Goal: Task Accomplishment & Management: Manage account settings

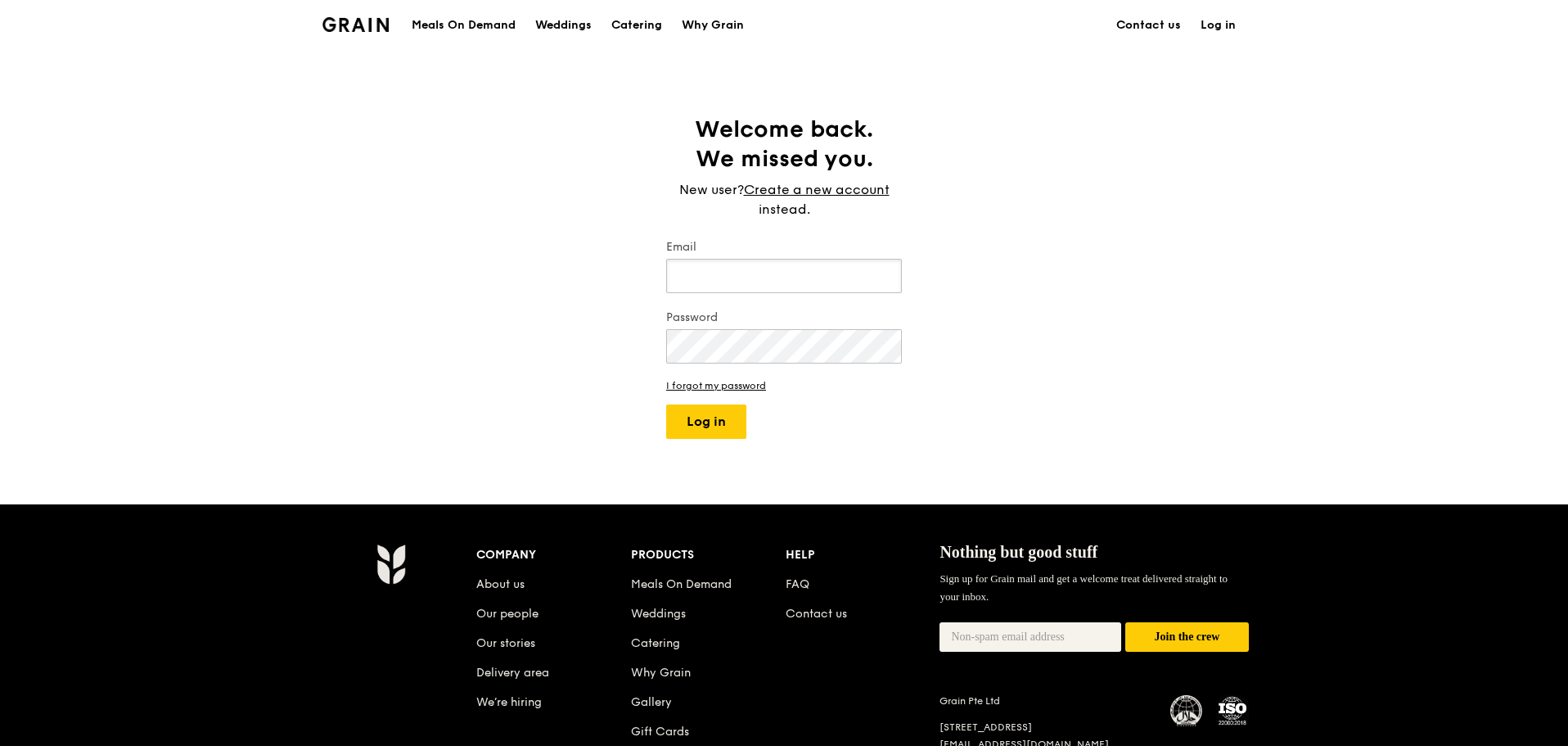
click at [746, 283] on input "Email" at bounding box center [784, 276] width 236 height 34
type input "[PERSON_NAME][EMAIL_ADDRESS][DOMAIN_NAME]"
click at [704, 419] on button "Log in" at bounding box center [707, 422] width 80 height 34
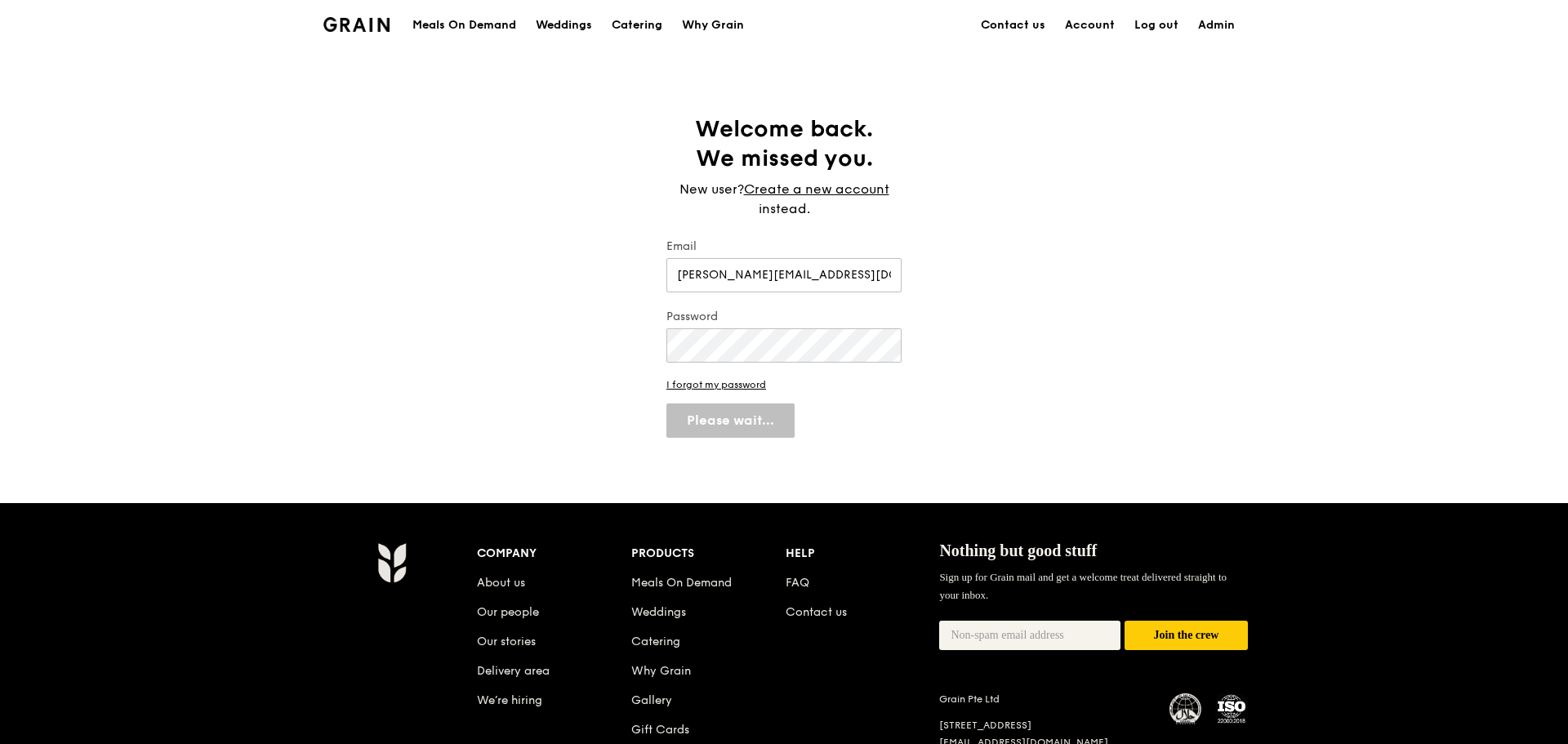
select select "100"
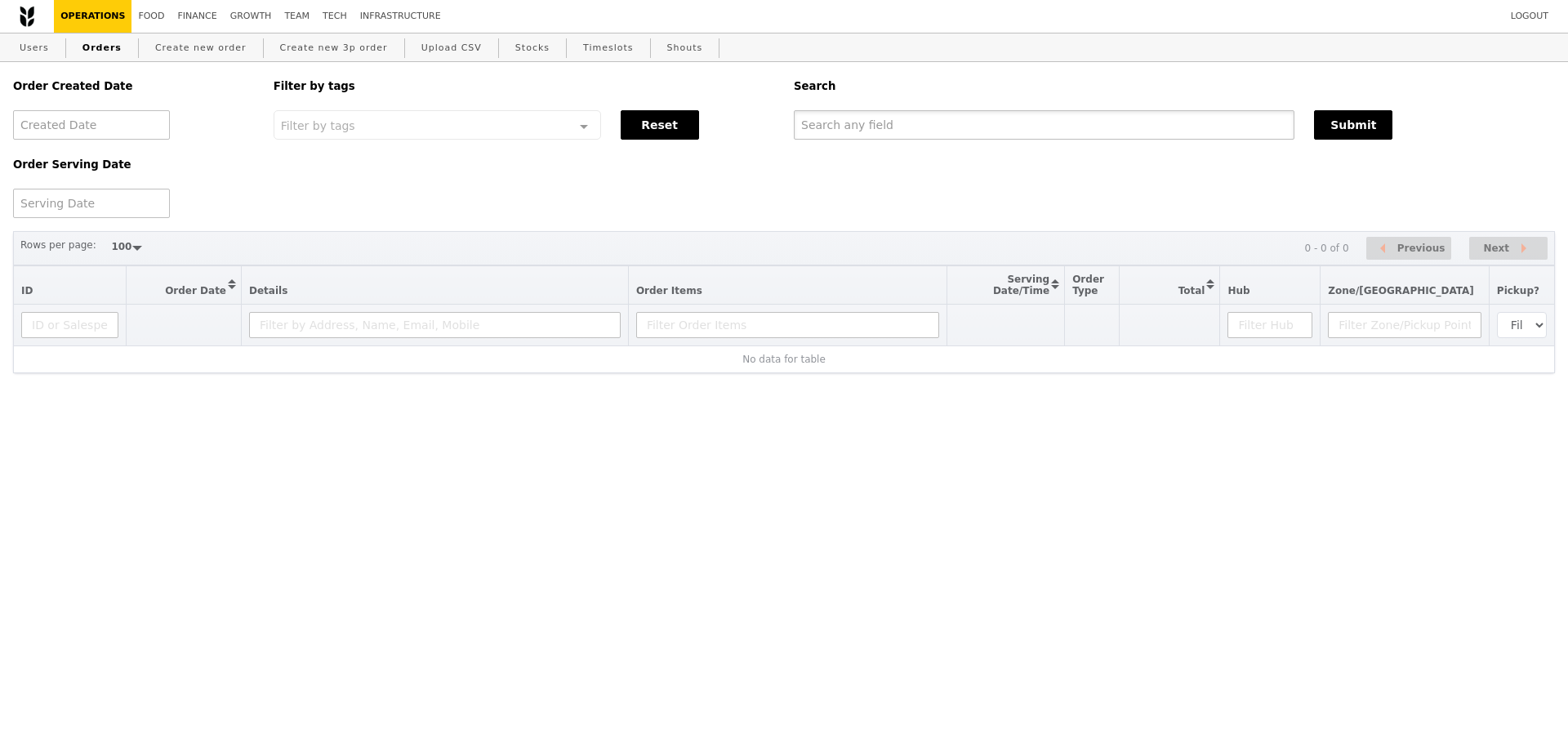
click at [1001, 120] on input "text" at bounding box center [1044, 125] width 500 height 29
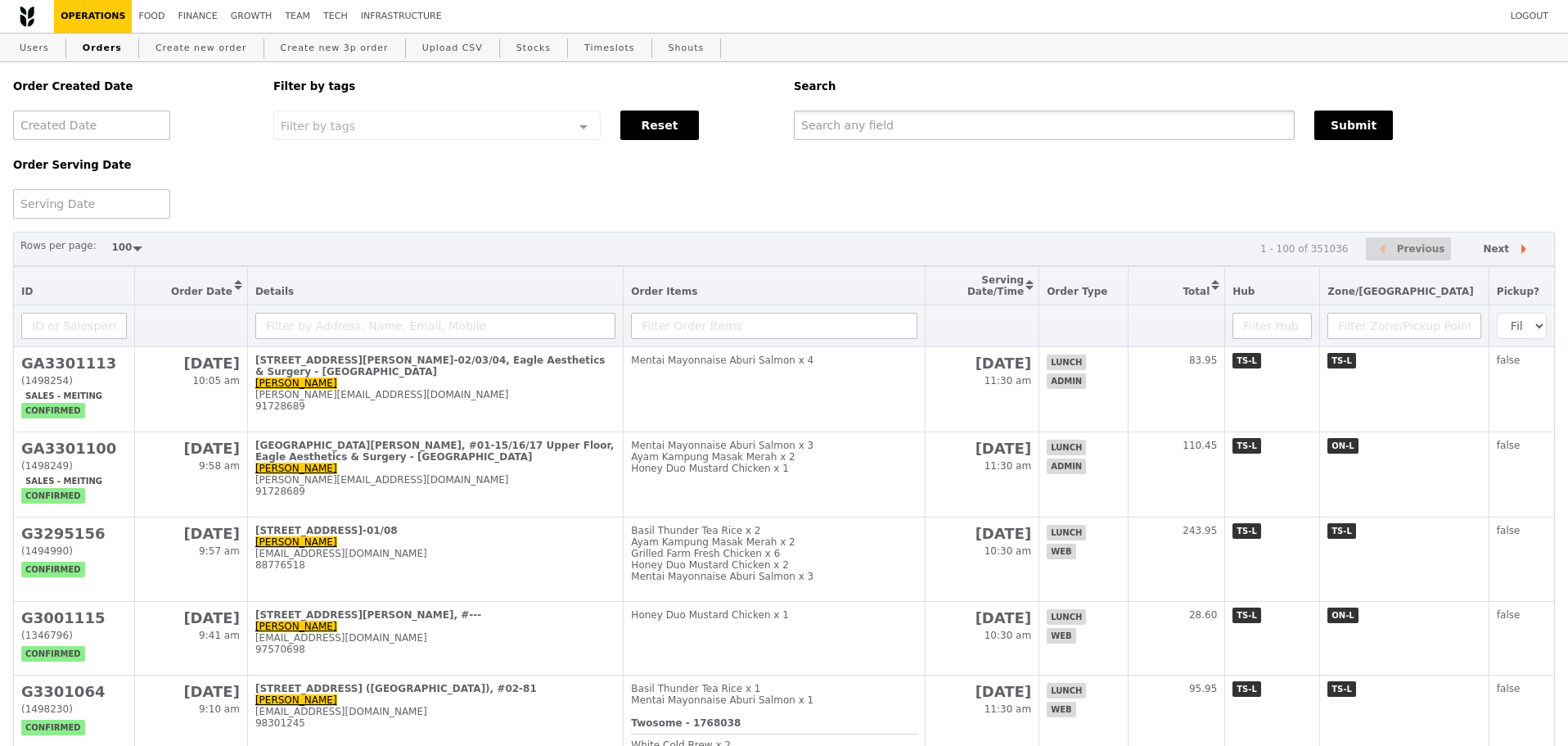
paste input "[EMAIL_ADDRESS][DOMAIN_NAME]"
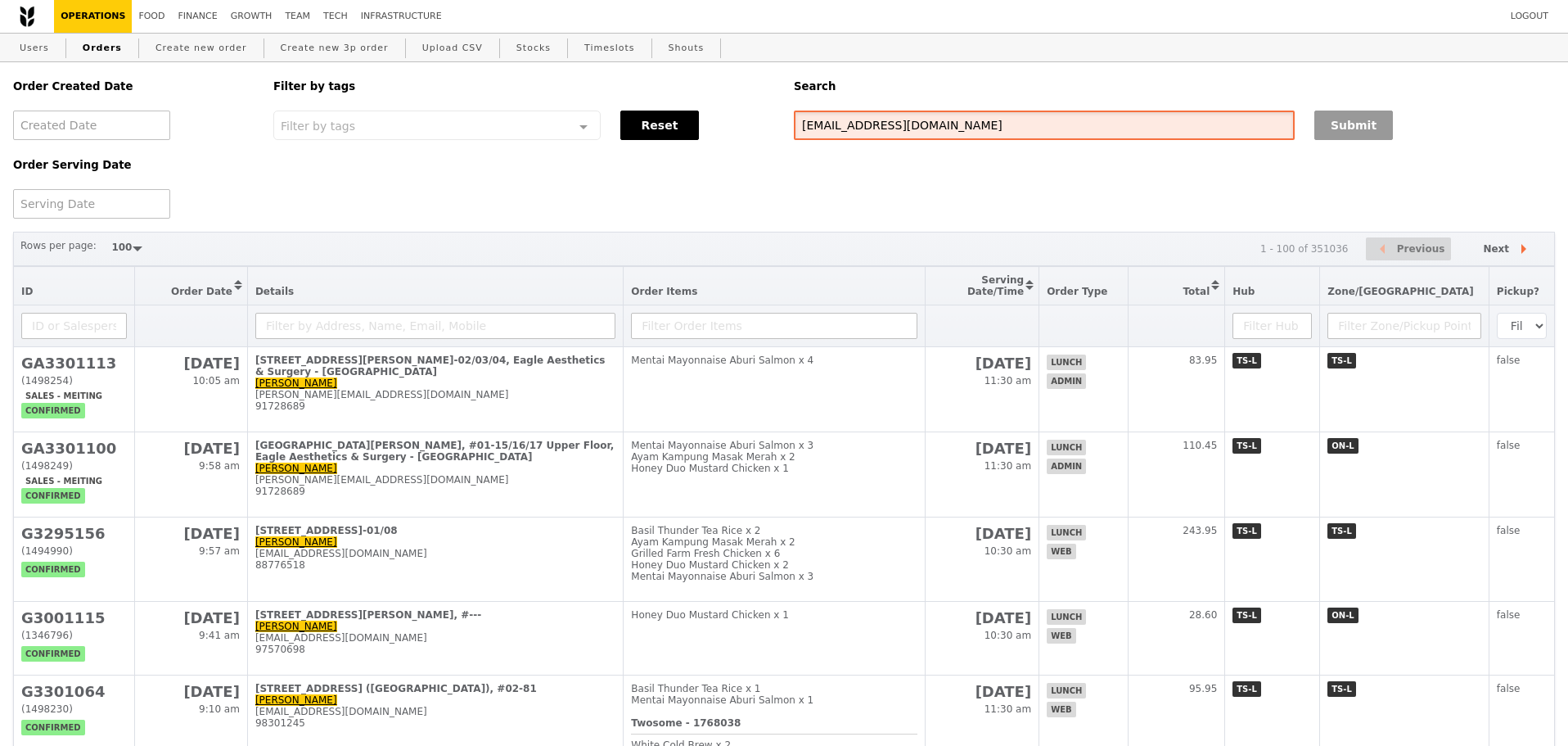
type input "[EMAIL_ADDRESS][DOMAIN_NAME]"
click at [1351, 131] on button "Submit" at bounding box center [1354, 125] width 79 height 29
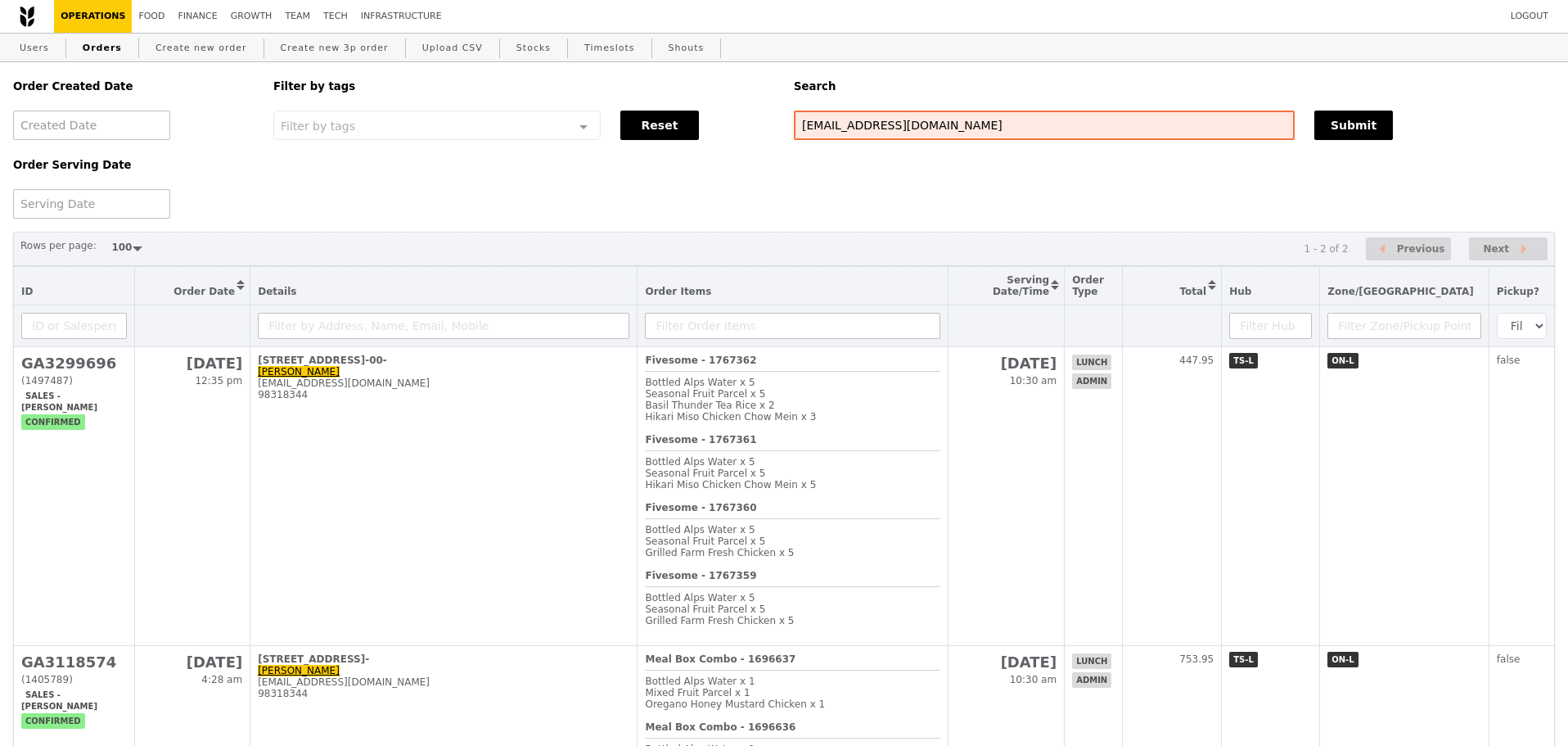
click at [1076, 200] on div "Order Created Date Order Serving Date Filter by tags Filter by tags Meal_Plan W…" at bounding box center [784, 140] width 1562 height 156
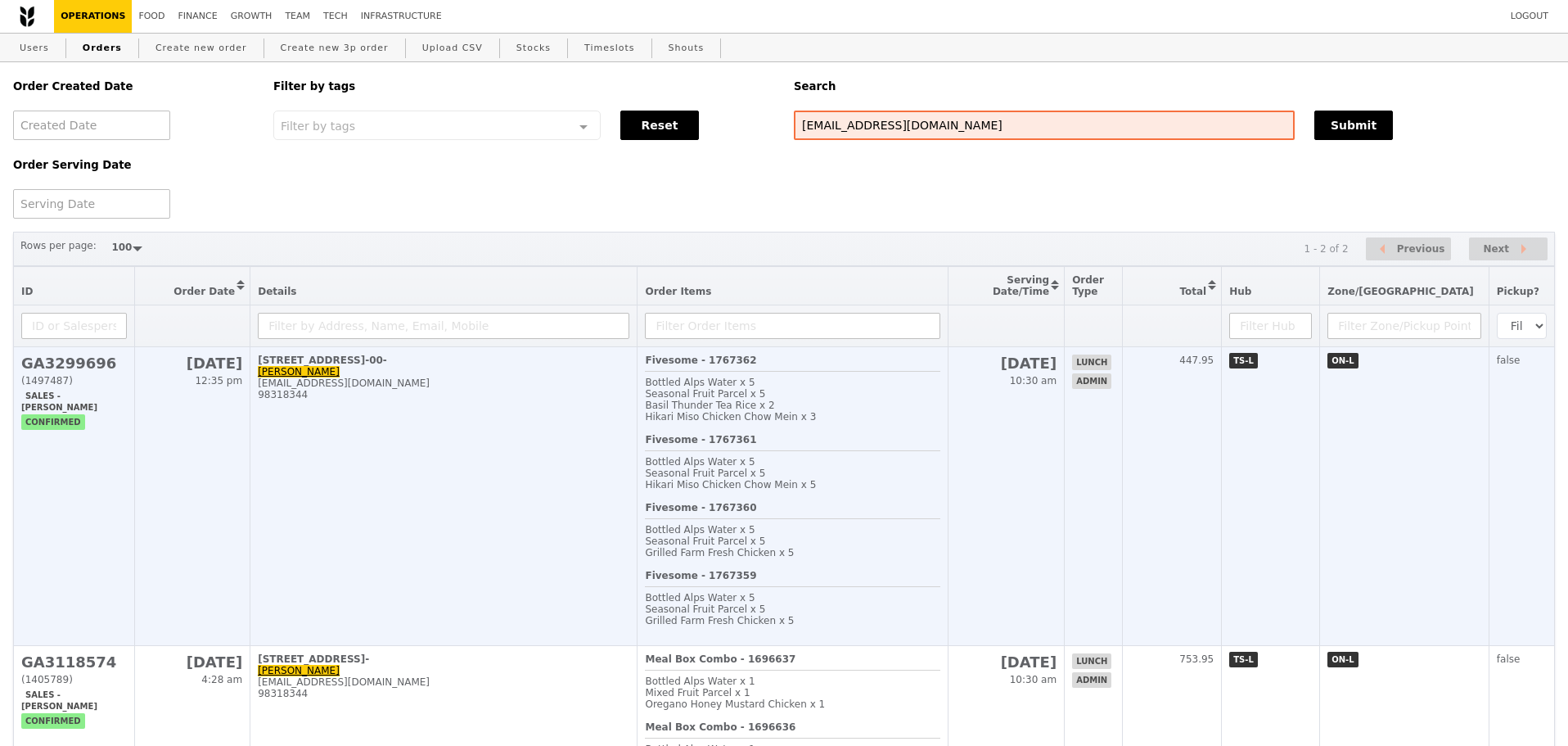
click at [902, 423] on div "Hikari Miso Chicken Chow Mein x 3" at bounding box center [791, 416] width 295 height 11
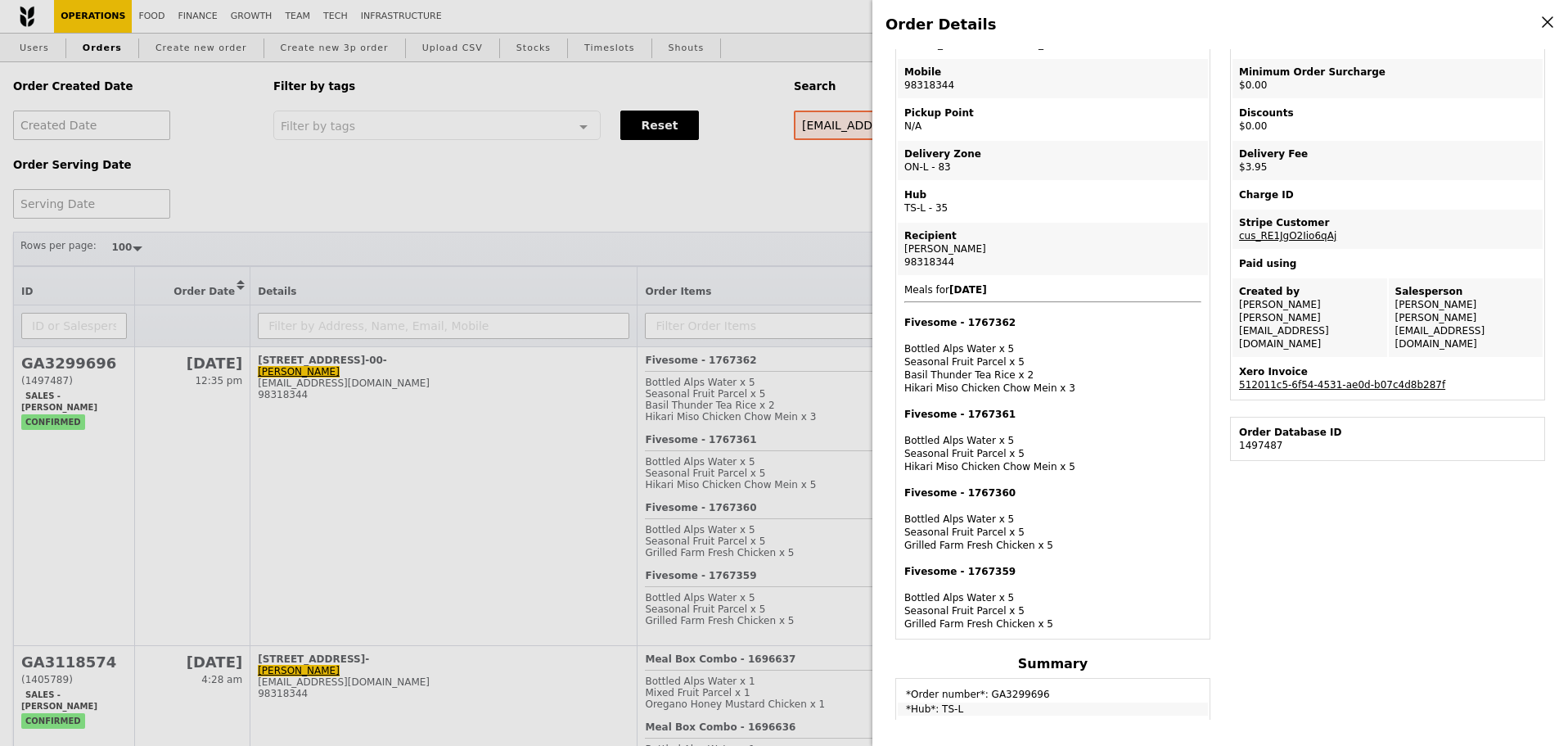
scroll to position [273, 0]
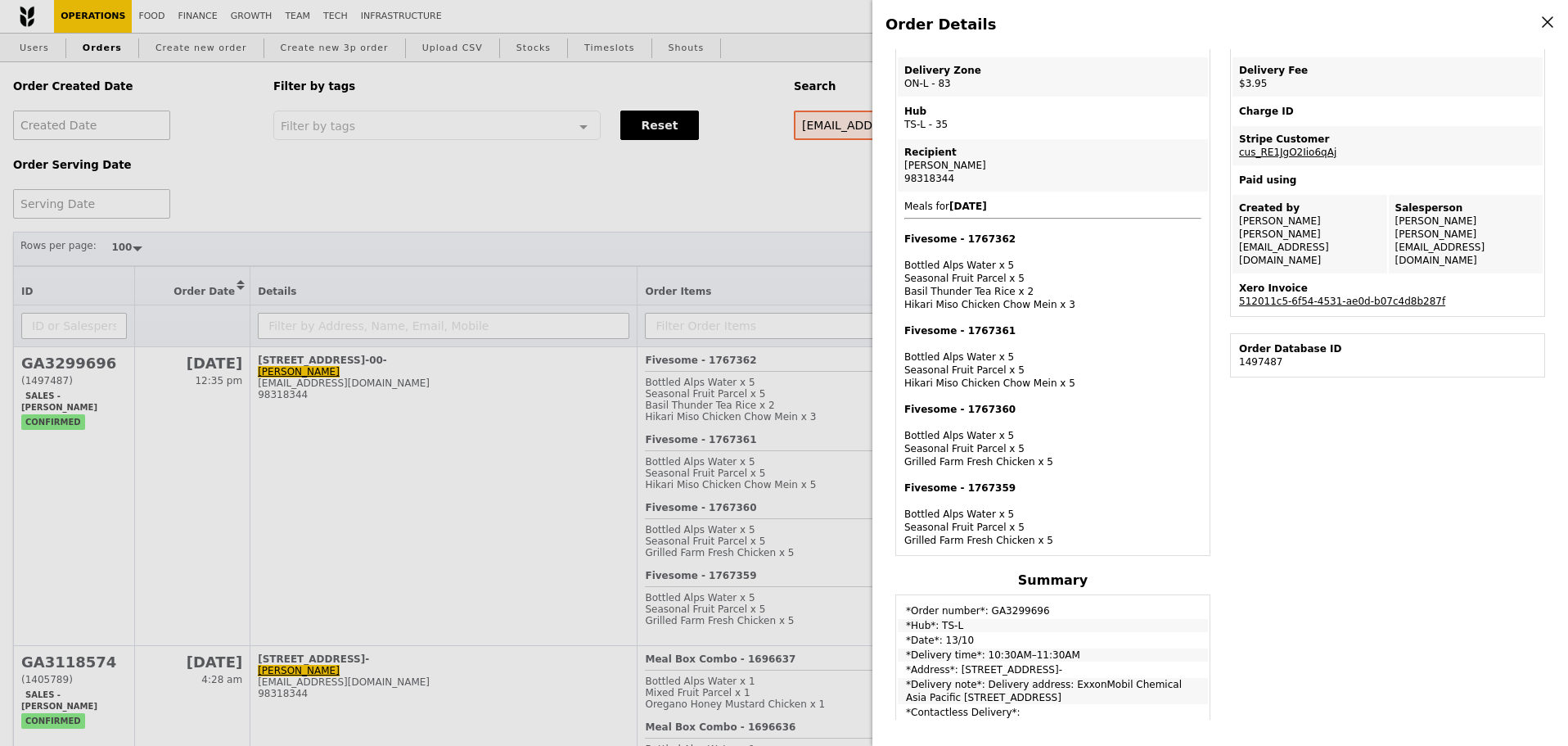
click at [1196, 422] on div "Fivesome - 1767360 Bottled Alps Water x 5 Seasonal Fruit Parcel x 5 Grilled Far…" at bounding box center [1052, 436] width 297 height 66
click at [763, 224] on div "Order Details Edit order Changelog Cancel Order ID GA3299696 – View receipt | P…" at bounding box center [784, 373] width 1568 height 746
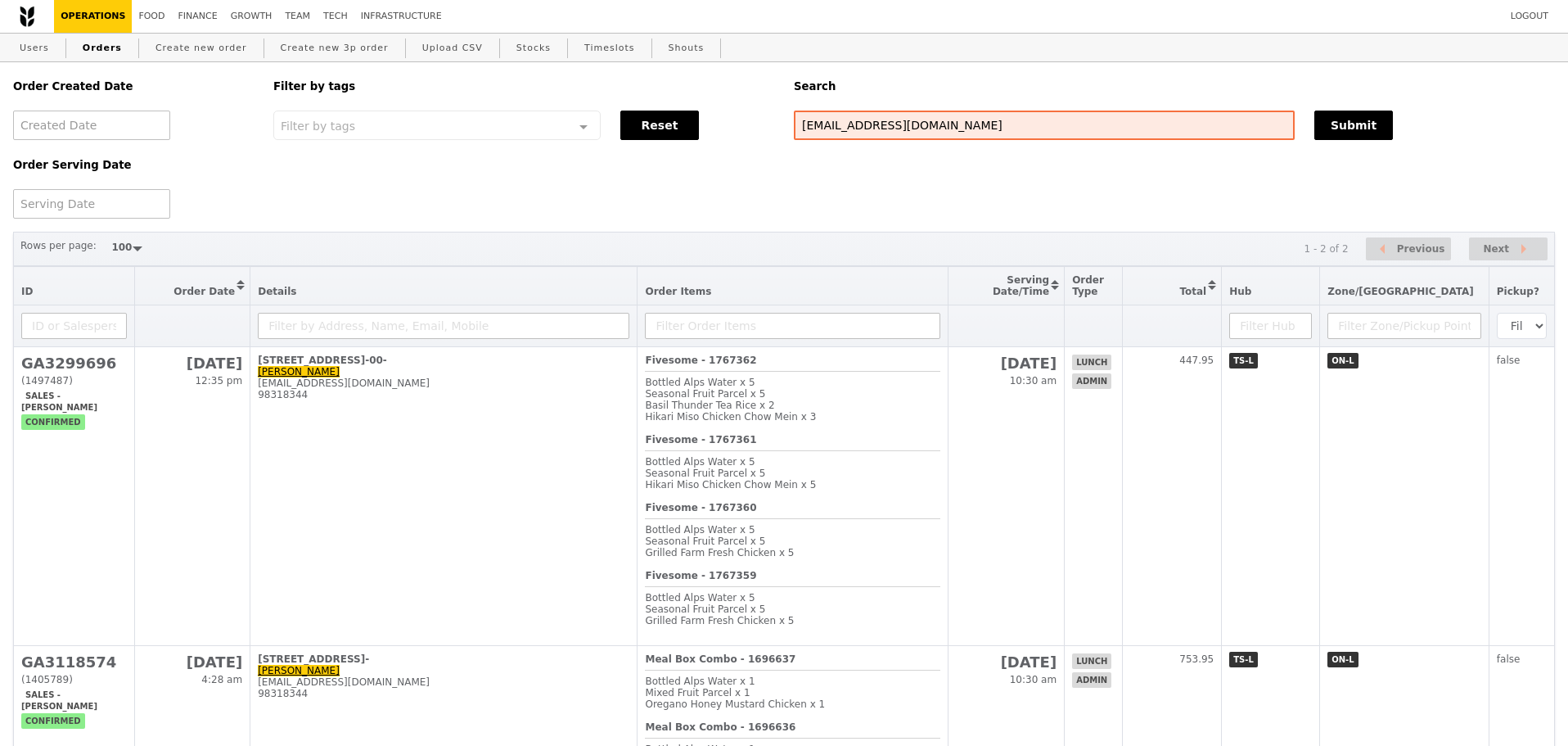
scroll to position [355, 0]
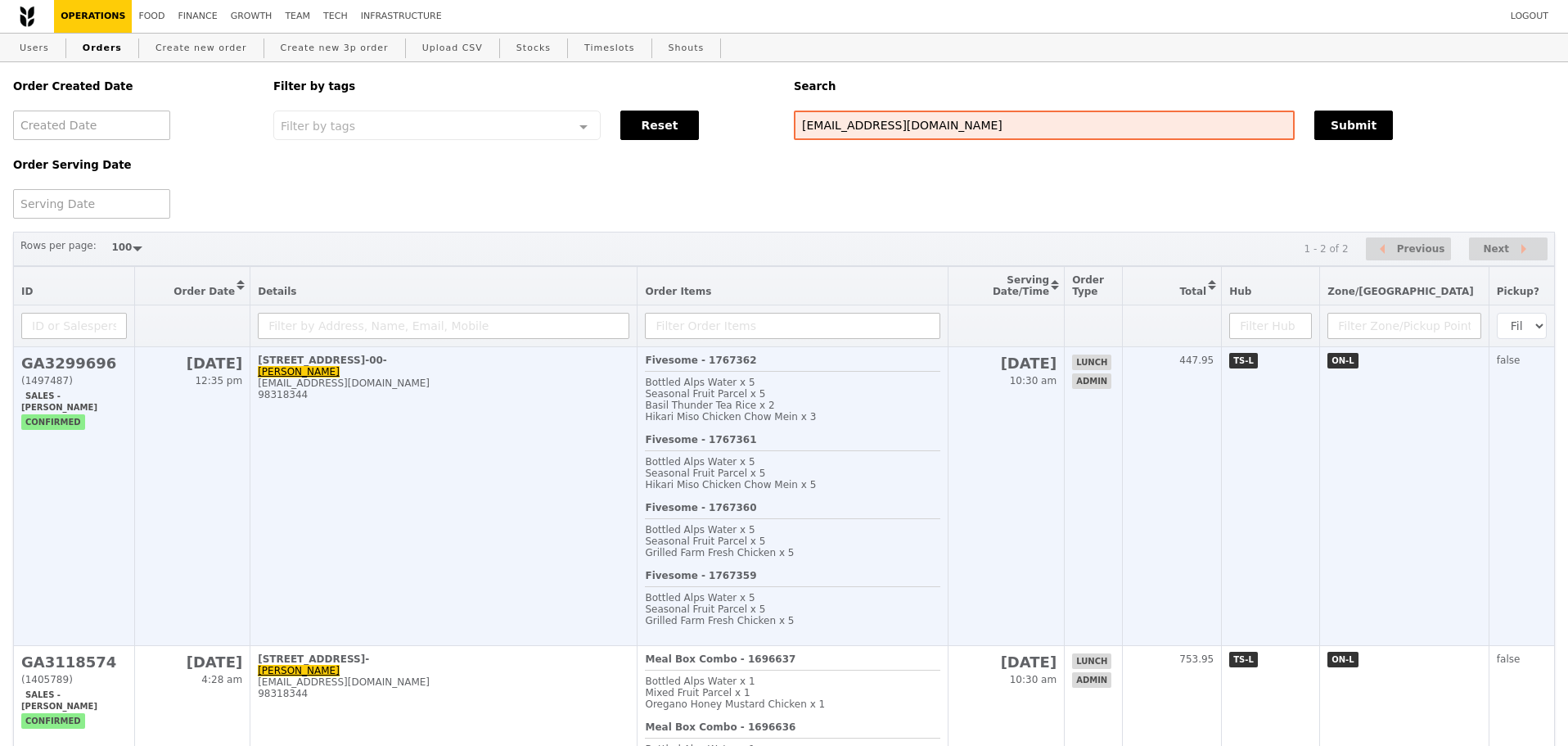
click at [754, 411] on span "Basil Thunder Tea Rice x 2" at bounding box center [709, 405] width 129 height 11
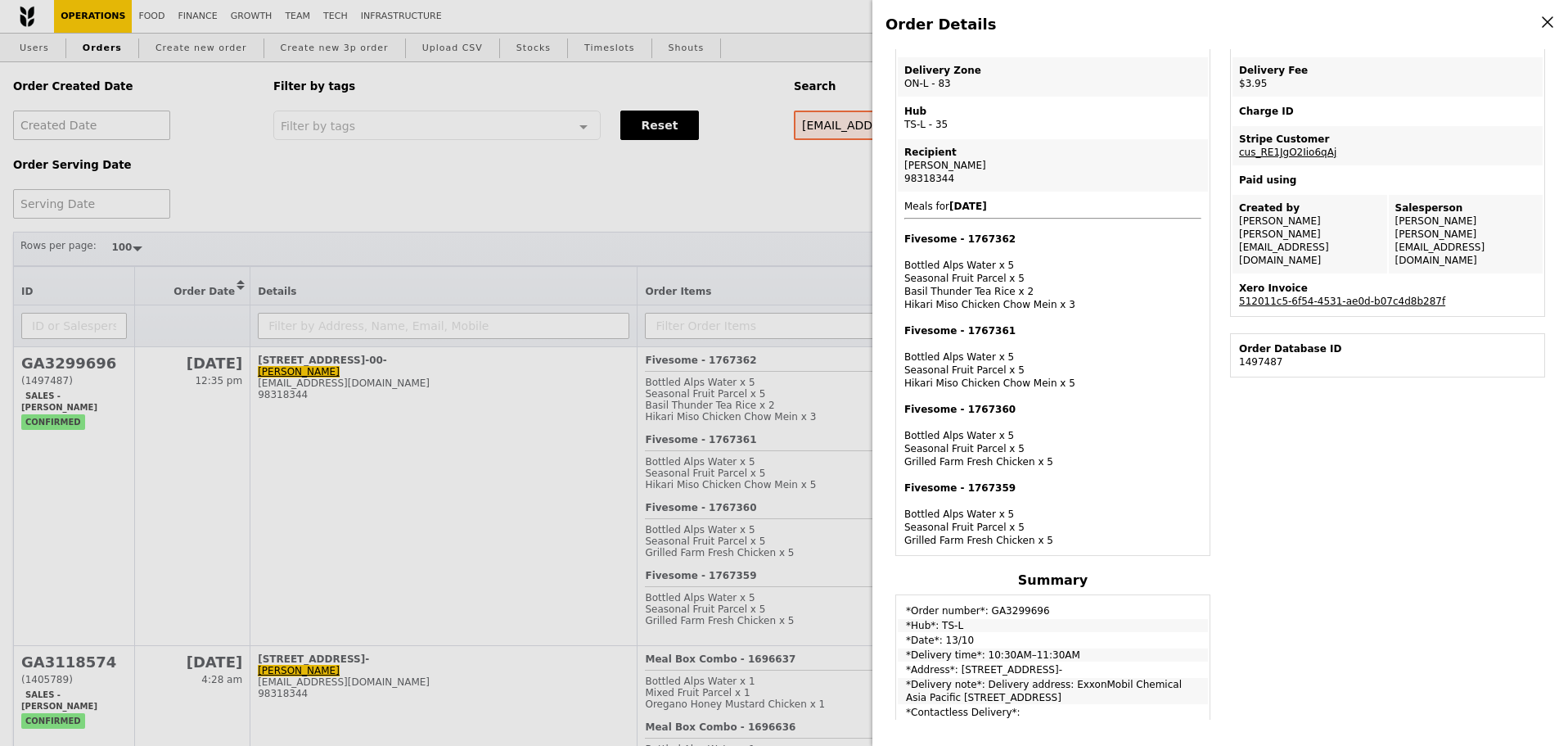
click at [789, 202] on div "Order Details Edit order Changelog Cancel Order ID GA3299696 – View receipt | P…" at bounding box center [784, 373] width 1568 height 746
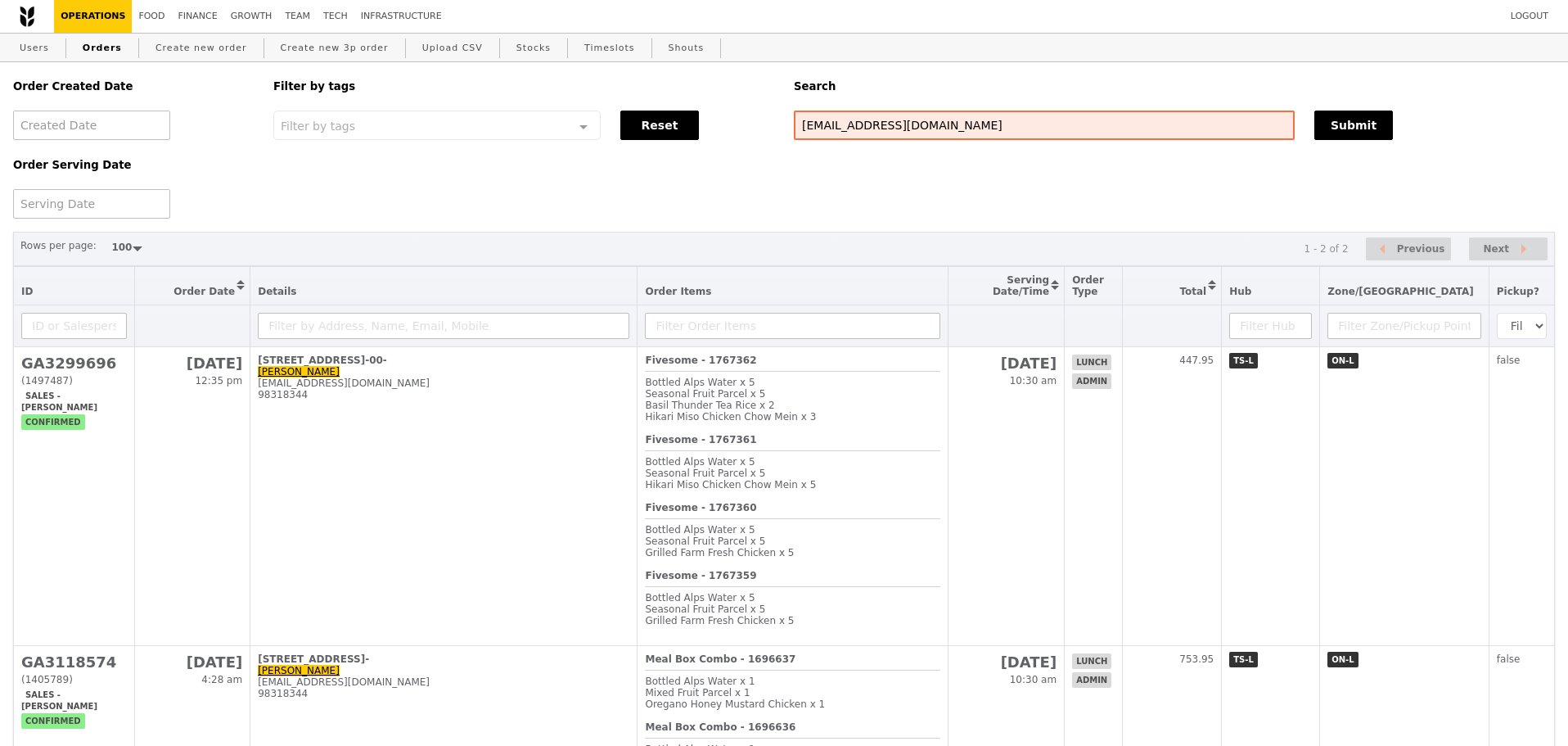
scroll to position [355, 0]
click at [806, 188] on div "Order Created Date Order Serving Date Filter by tags Filter by tags Meal_Plan W…" at bounding box center [784, 140] width 1562 height 156
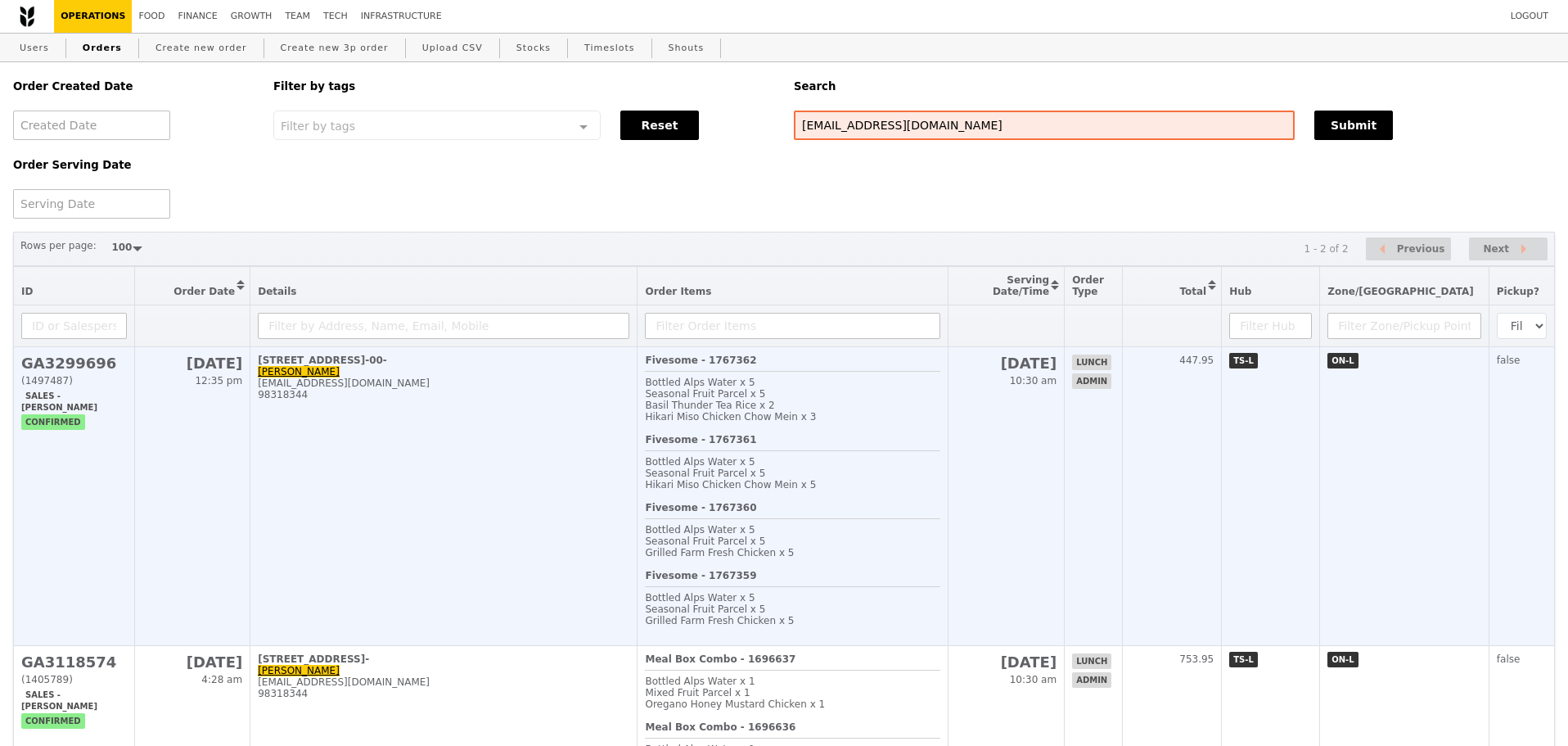
click at [757, 446] on b "Fivesome - 1767361" at bounding box center [700, 439] width 111 height 11
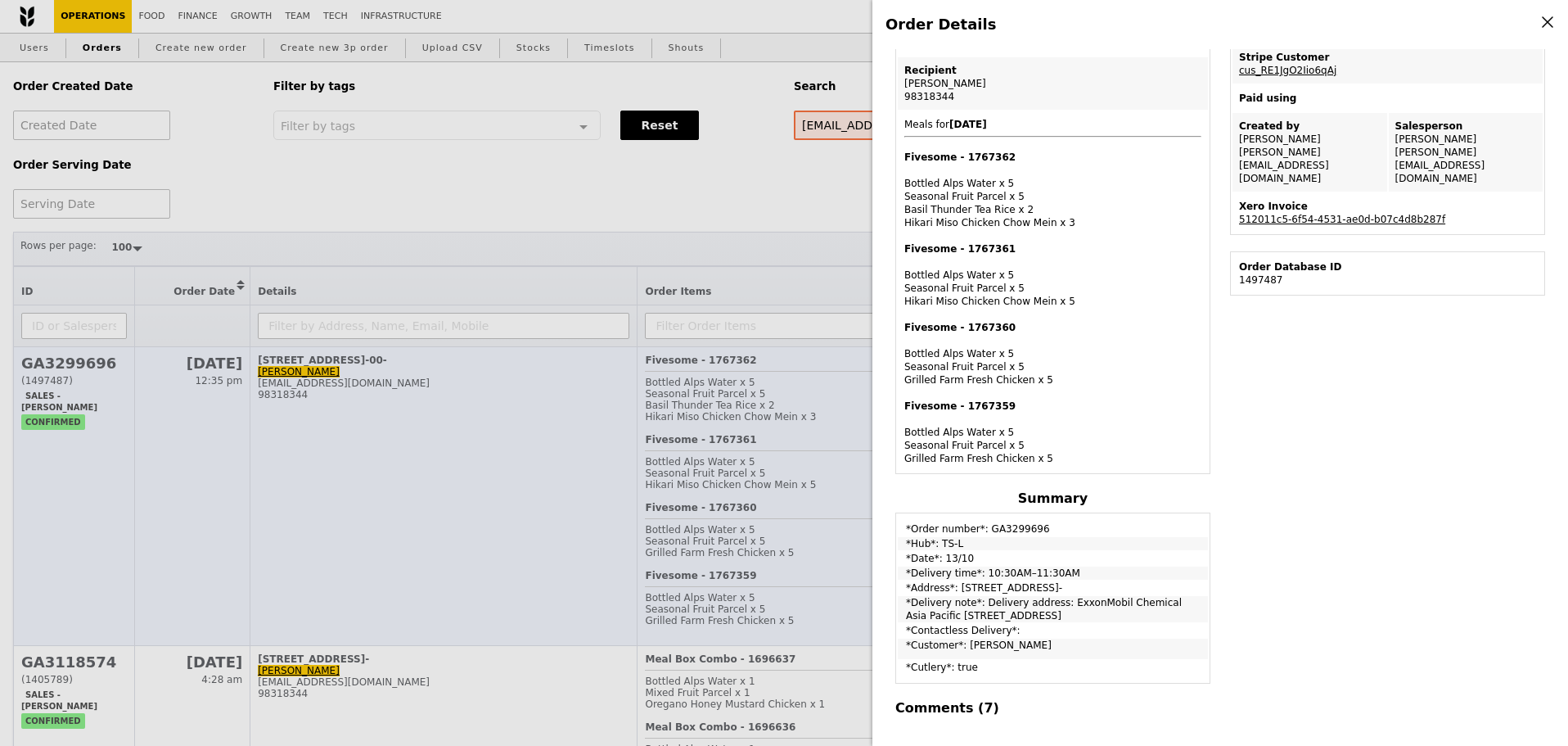
scroll to position [273, 0]
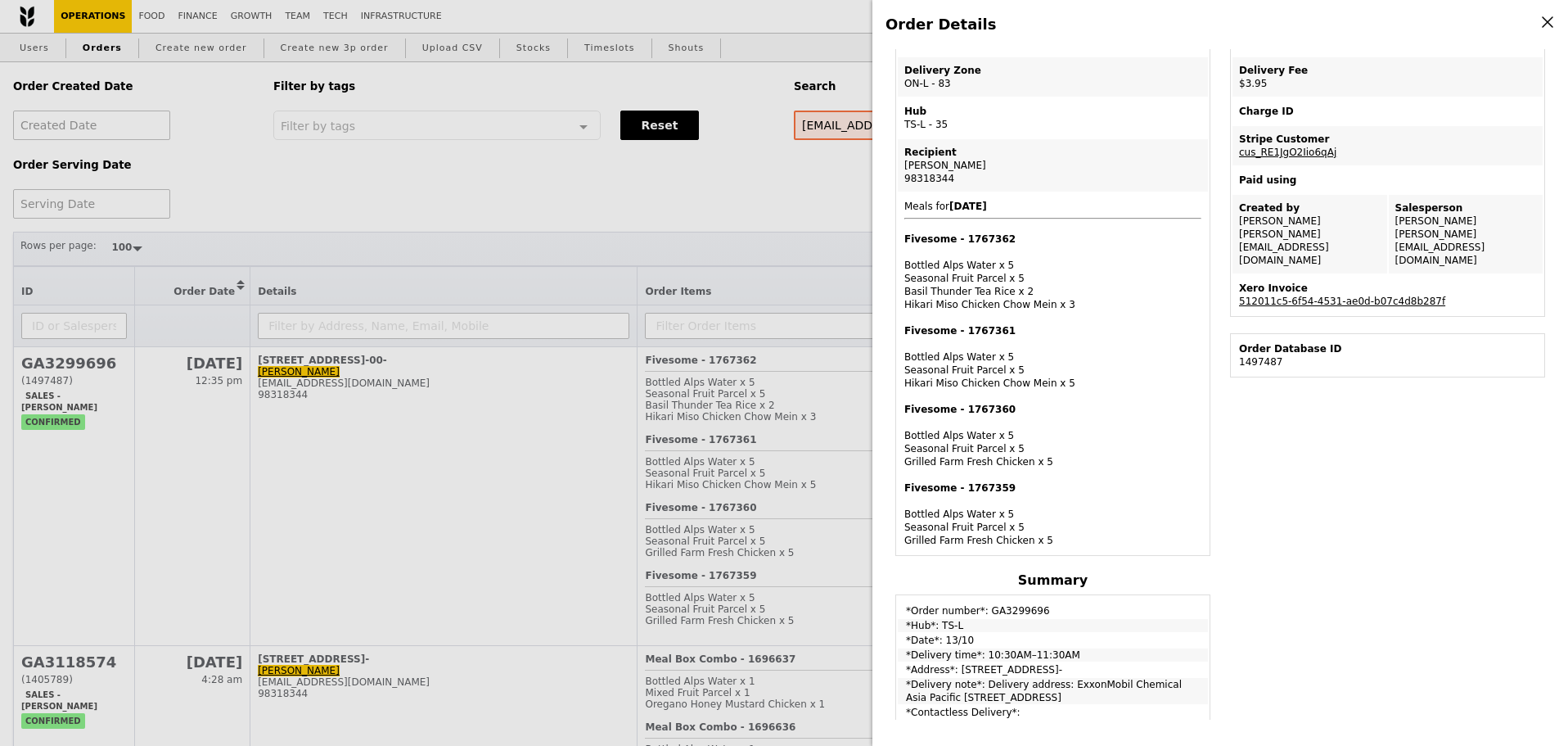
drag, startPoint x: 898, startPoint y: 246, endPoint x: 1068, endPoint y: 342, distance: 195.2
click at [1068, 342] on td "Meals for [DATE] Fivesome - 1767362 Bottled Alps Water x 5 Seasonal Fruit Parce…" at bounding box center [1053, 373] width 310 height 360
click at [1089, 351] on div "Fivesome - 1767361 Bottled Alps Water x 5 Seasonal Fruit Parcel x 5 Hikari Miso…" at bounding box center [1052, 357] width 297 height 66
drag, startPoint x: 898, startPoint y: 242, endPoint x: 1089, endPoint y: 395, distance: 244.7
click at [1089, 395] on td "Meals for [DATE] Fivesome - 1767362 Bottled Alps Water x 5 Seasonal Fruit Parce…" at bounding box center [1053, 373] width 310 height 360
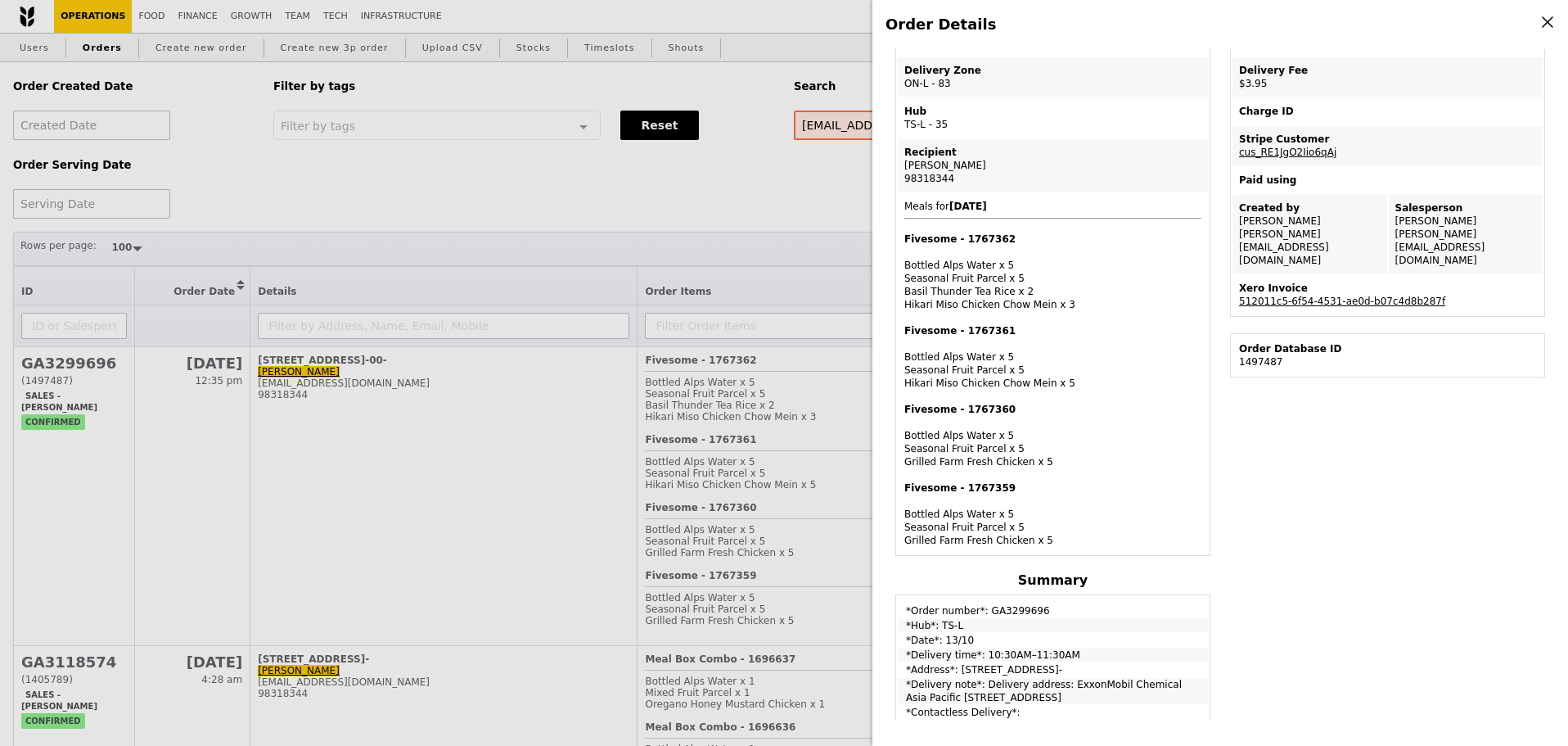
click at [1071, 386] on div "Fivesome - 1767361 Bottled Alps Water x 5 Seasonal Fruit Parcel x 5 Hikari Miso…" at bounding box center [1052, 357] width 297 height 66
drag, startPoint x: 902, startPoint y: 243, endPoint x: 1072, endPoint y: 548, distance: 349.2
click at [1072, 548] on td "Meals for [DATE] Fivesome - 1767362 Bottled Alps Water x 5 Seasonal Fruit Parce…" at bounding box center [1053, 373] width 310 height 360
click at [1075, 536] on div "Fivesome - 1767359 Bottled Alps Water x 5 Seasonal Fruit Parcel x 5 Grilled Far…" at bounding box center [1052, 515] width 297 height 66
drag, startPoint x: 899, startPoint y: 242, endPoint x: 1057, endPoint y: 389, distance: 215.8
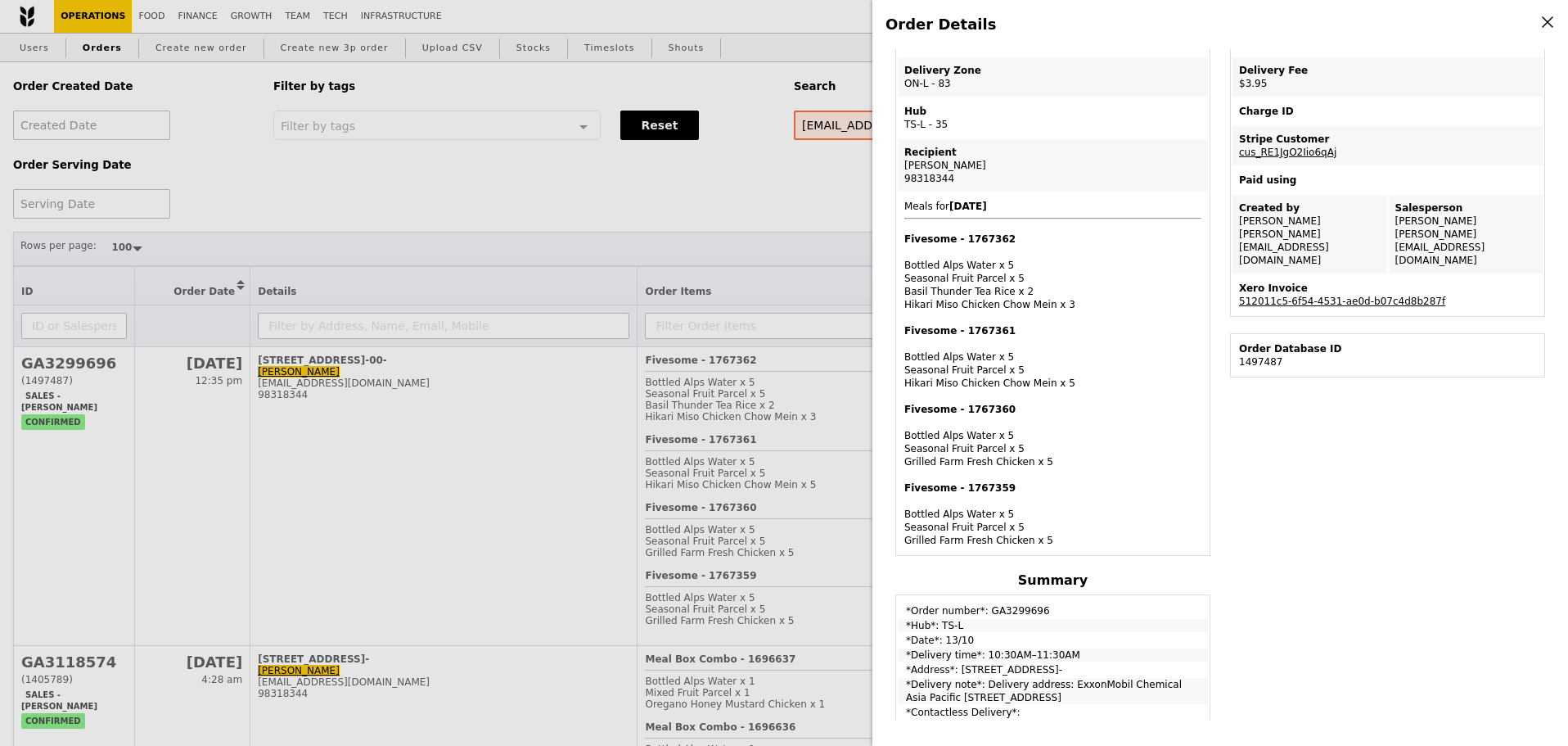
click at [1057, 389] on td "Meals for [DATE] Fivesome - 1767362 Bottled Alps Water x 5 Seasonal Fruit Parce…" at bounding box center [1053, 373] width 310 height 360
click at [1056, 371] on div "Fivesome - 1767361 Bottled Alps Water x 5 Seasonal Fruit Parcel x 5 Hikari Miso…" at bounding box center [1052, 357] width 297 height 66
drag, startPoint x: 899, startPoint y: 242, endPoint x: 1079, endPoint y: 544, distance: 351.6
click at [1079, 544] on td "Meals for [DATE] Fivesome - 1767362 Bottled Alps Water x 5 Seasonal Fruit Parce…" at bounding box center [1053, 373] width 310 height 360
click at [1076, 534] on div "Fivesome - 1767359 Bottled Alps Water x 5 Seasonal Fruit Parcel x 5 Grilled Far…" at bounding box center [1052, 515] width 297 height 66
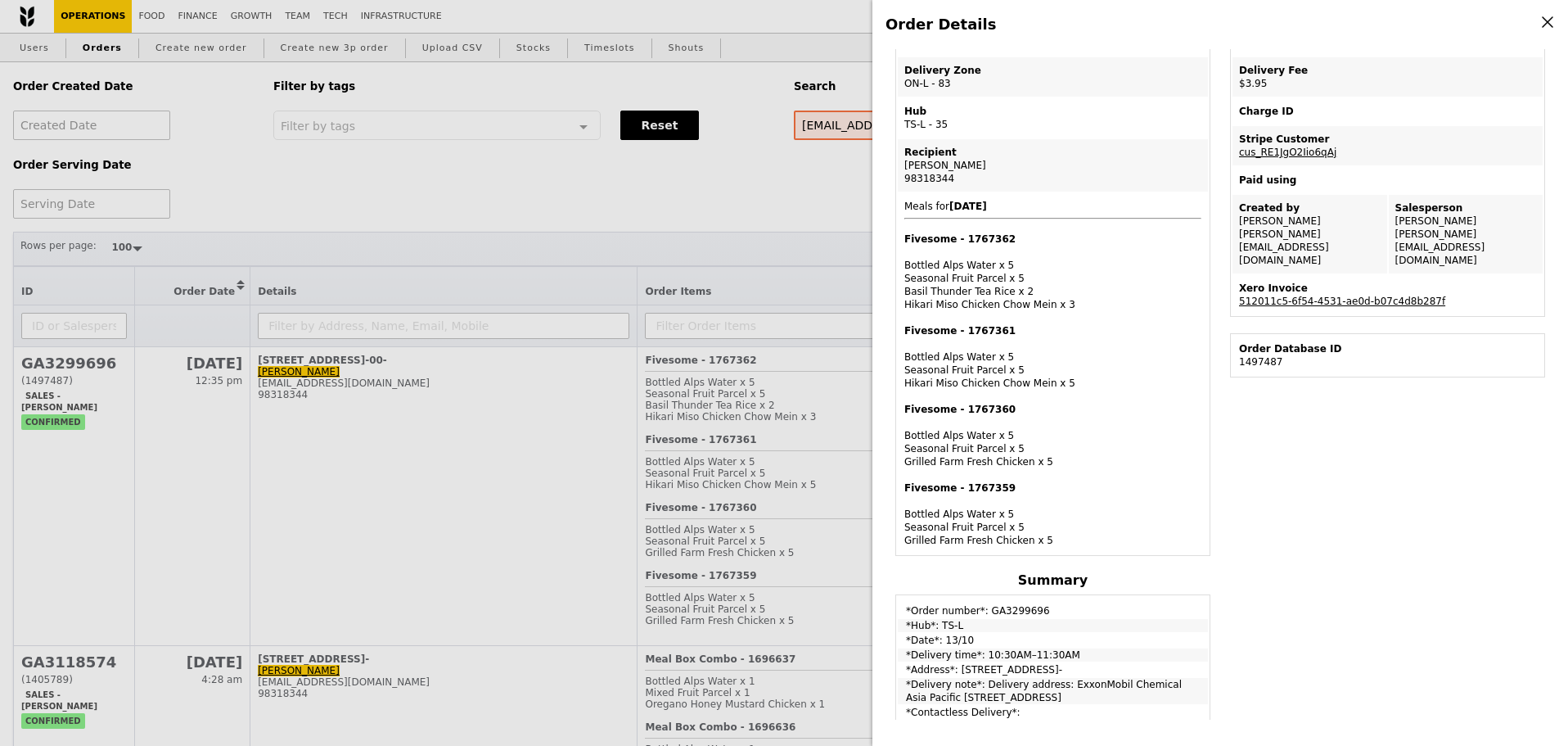
click at [760, 179] on div "Order Details Edit order Changelog Cancel Order ID GA3299696 – View receipt | P…" at bounding box center [784, 373] width 1568 height 746
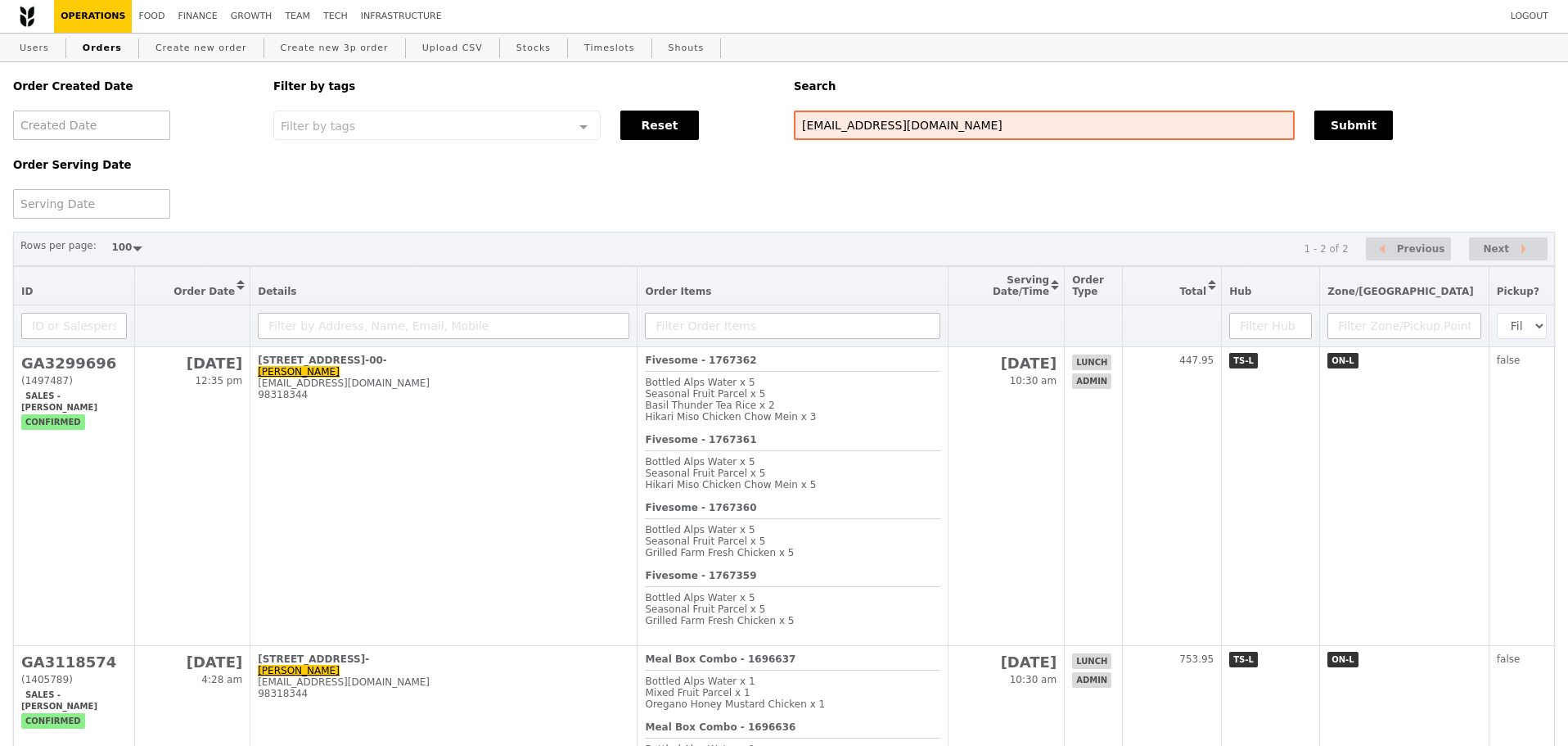
scroll to position [355, 0]
drag, startPoint x: 810, startPoint y: 188, endPoint x: 811, endPoint y: 197, distance: 9.1
click at [810, 189] on div "Order Created Date Order Serving Date Filter by tags Filter by tags Meal_Plan W…" at bounding box center [784, 140] width 1562 height 156
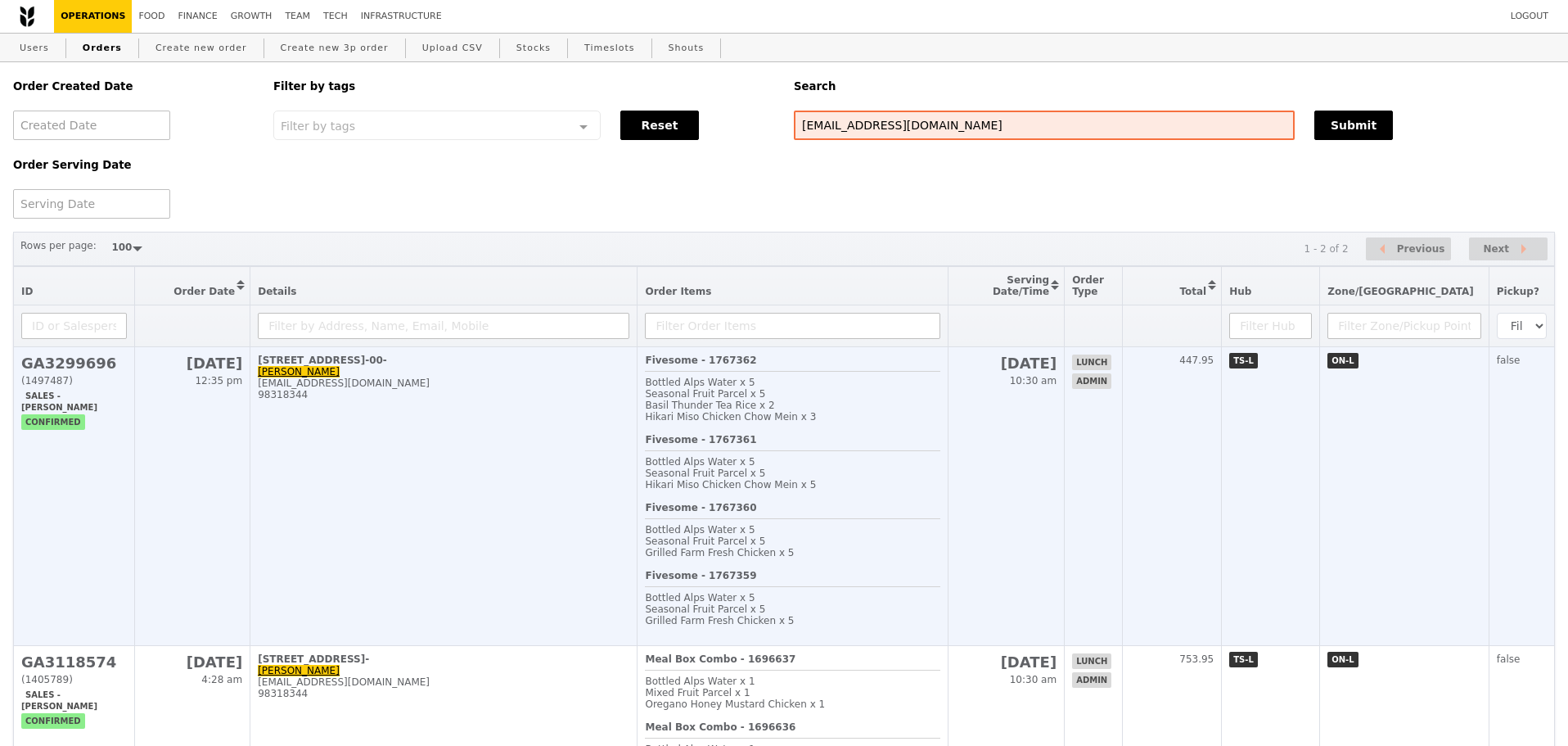
click at [774, 473] on div "Fivesome - 1767361 Bottled Alps Water x 5 Seasonal Fruit Parcel x 5 Hikari Miso…" at bounding box center [791, 468] width 295 height 68
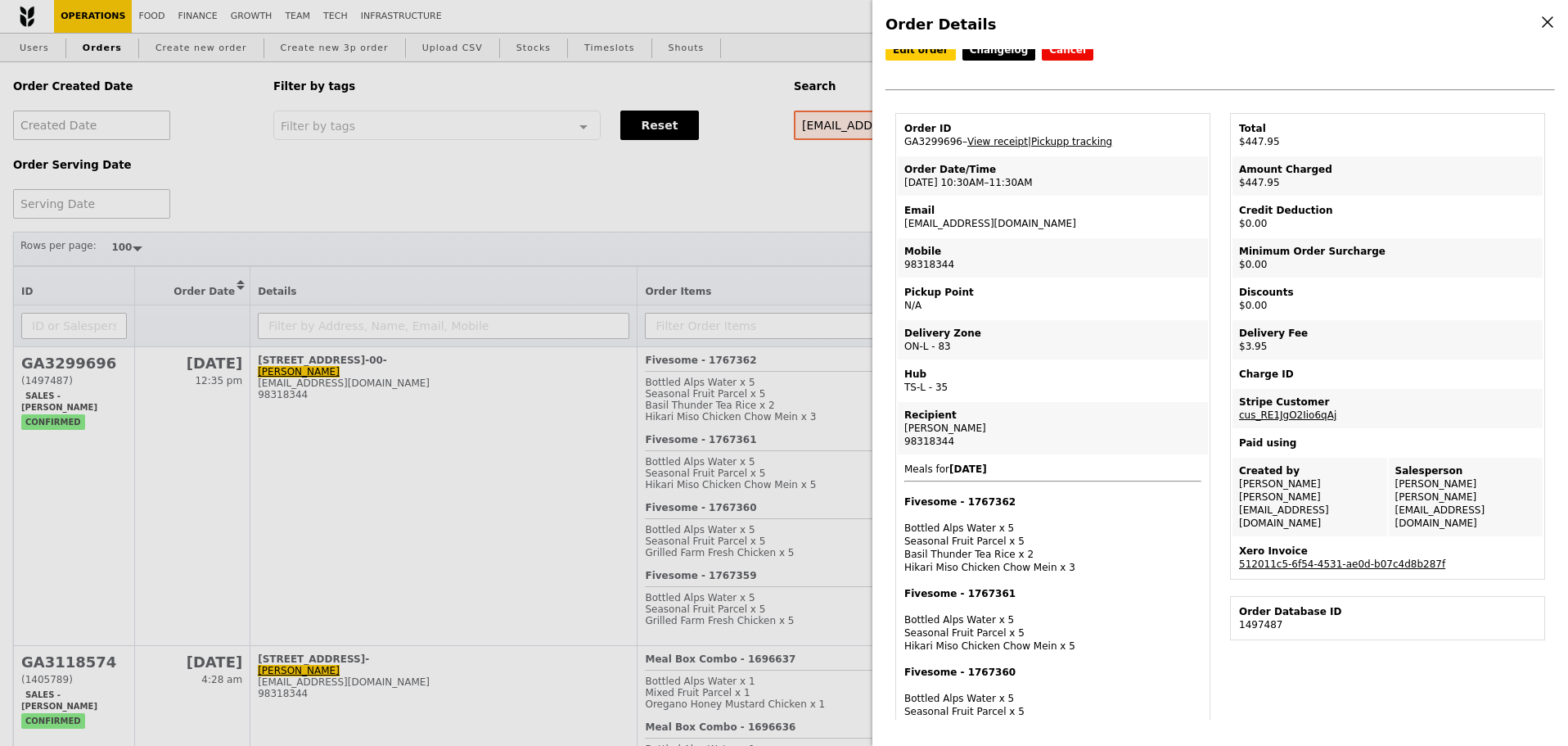
scroll to position [0, 0]
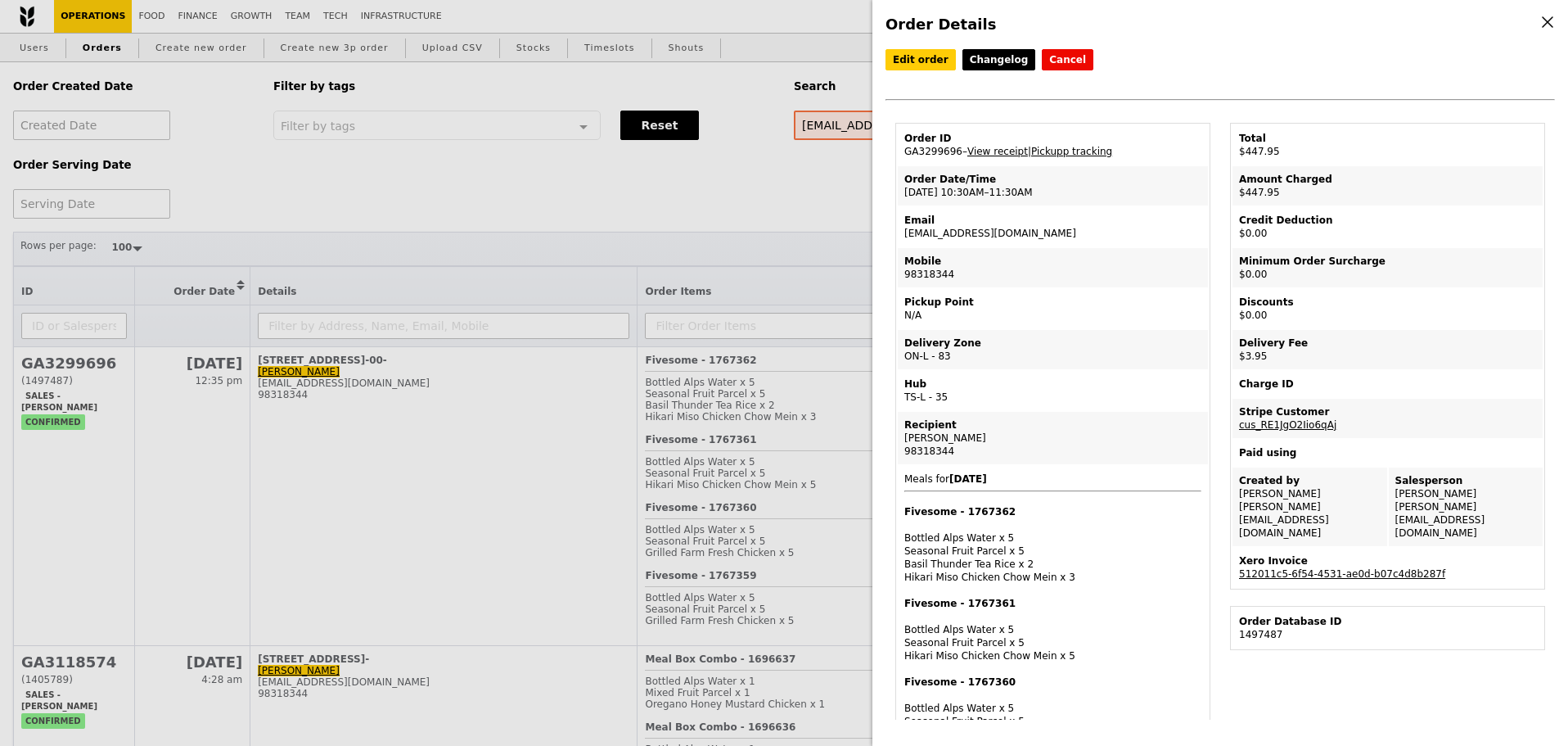
click at [1101, 325] on td "Pickup Point N/A" at bounding box center [1053, 308] width 310 height 39
click at [1095, 154] on link "Pickupp tracking" at bounding box center [1071, 151] width 81 height 11
